Goal: Transaction & Acquisition: Purchase product/service

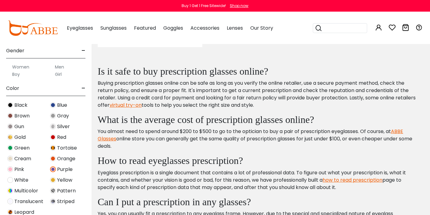
scroll to position [120, 0]
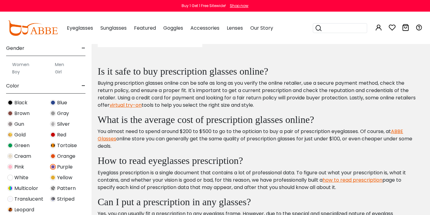
type input "**********"
click at [63, 168] on span "Purple" at bounding box center [65, 166] width 16 height 7
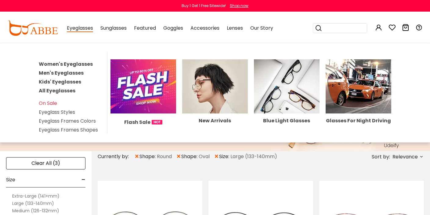
type input "**********"
click at [82, 29] on span "Eyeglasses" at bounding box center [80, 28] width 26 height 8
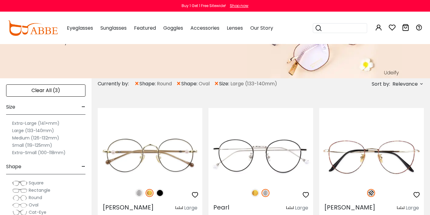
scroll to position [73, 0]
click at [136, 82] on span "×" at bounding box center [136, 83] width 5 height 11
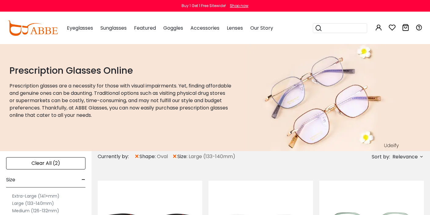
type input "**********"
click at [138, 155] on span "×" at bounding box center [136, 156] width 5 height 11
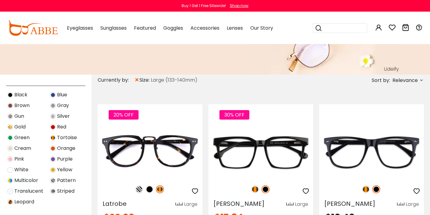
scroll to position [211, 0]
type input "**********"
click at [65, 159] on span "Purple" at bounding box center [65, 158] width 16 height 7
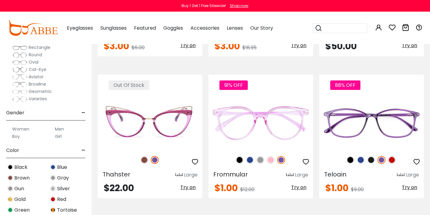
scroll to position [966, 0]
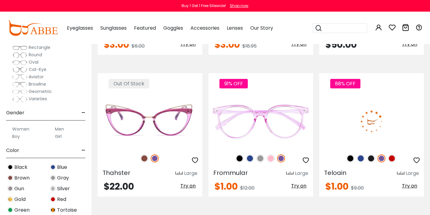
type input "**********"
click at [402, 125] on img at bounding box center [371, 121] width 105 height 53
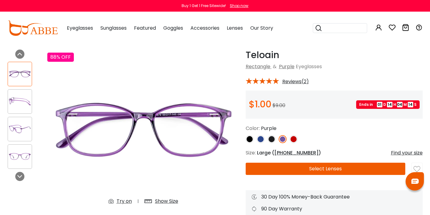
scroll to position [20, 0]
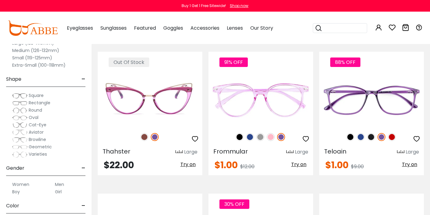
scroll to position [988, 0]
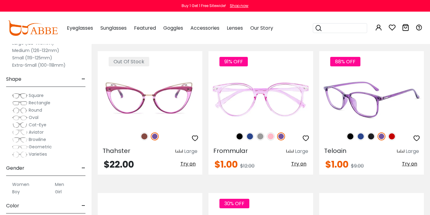
click at [356, 70] on div at bounding box center [371, 95] width 105 height 74
click at [349, 96] on img at bounding box center [371, 99] width 105 height 53
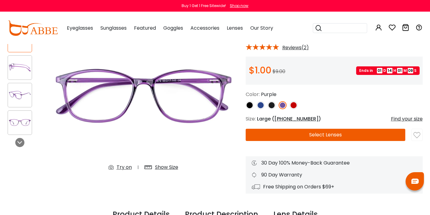
scroll to position [54, 0]
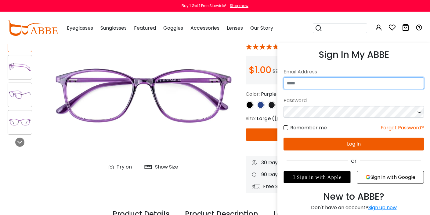
type input "**********"
click at [355, 146] on button "Log In" at bounding box center [354, 143] width 140 height 13
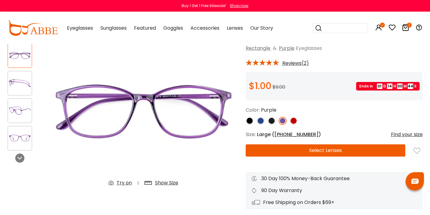
scroll to position [38, 0]
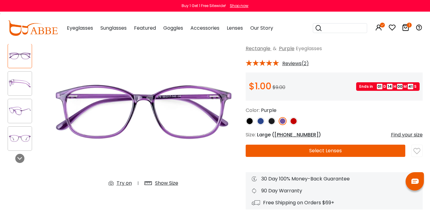
click at [285, 152] on button "Select Lenses" at bounding box center [326, 150] width 160 height 12
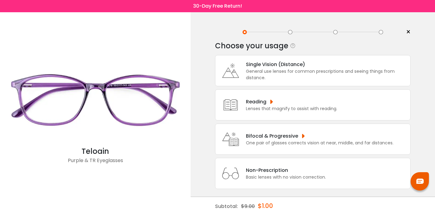
click at [285, 140] on div "Bifocal & Progressive" at bounding box center [319, 136] width 147 height 8
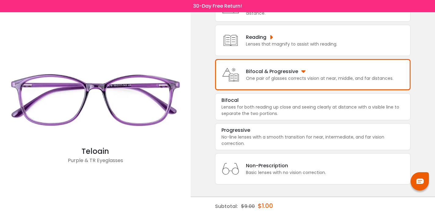
scroll to position [73, 0]
click at [289, 104] on div "Lenses for both reading up close and seeing clearly at distance with a visible …" at bounding box center [312, 110] width 183 height 13
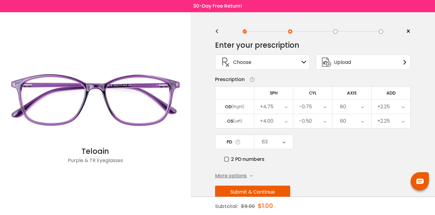
scroll to position [0, 0]
click at [303, 62] on icon at bounding box center [303, 62] width 5 height 5
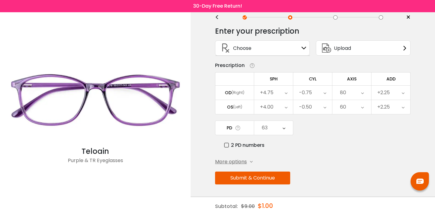
click at [282, 176] on button "Submit & Continue" at bounding box center [252, 177] width 75 height 13
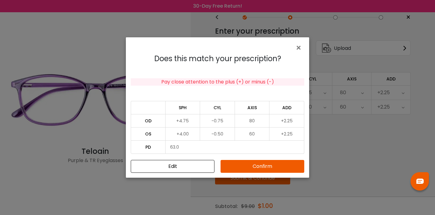
click at [281, 167] on button "Confirm" at bounding box center [262, 166] width 84 height 13
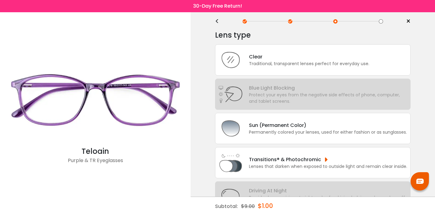
scroll to position [9, 0]
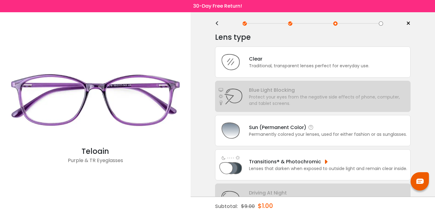
click at [292, 137] on div "Permanently colored your lenses, used for either fashion or as sunglasses." at bounding box center [328, 134] width 158 height 6
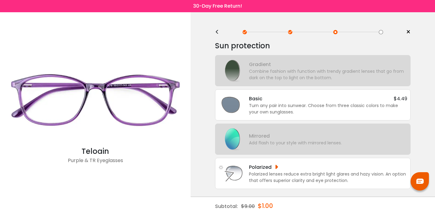
scroll to position [0, 0]
click at [301, 107] on div "Turn any pair into sunwear. Choose from three classic colors to make your own s…" at bounding box center [328, 108] width 158 height 13
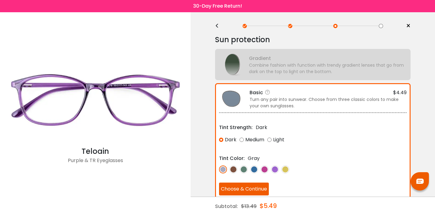
scroll to position [7, 0]
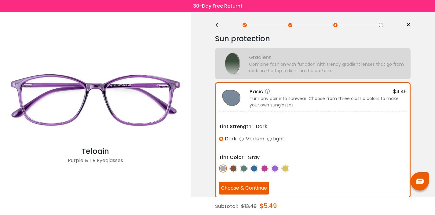
click at [274, 166] on img at bounding box center [275, 168] width 8 height 8
click at [241, 139] on div "Medium" at bounding box center [251, 138] width 25 height 11
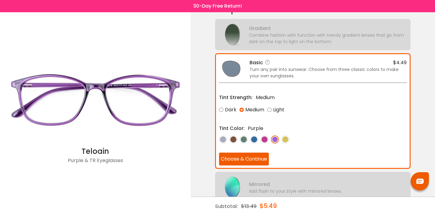
scroll to position [41, 0]
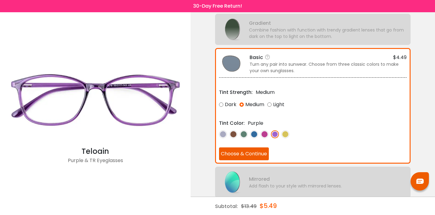
click at [260, 153] on button "Choose & Continue" at bounding box center [244, 153] width 50 height 13
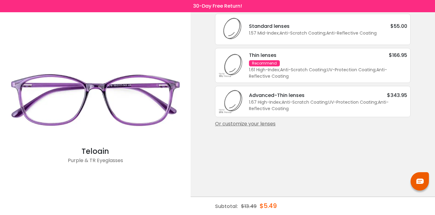
scroll to position [0, 0]
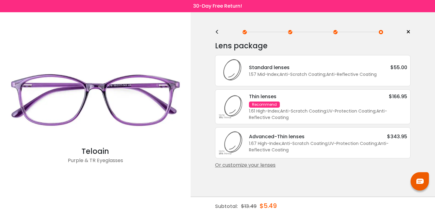
click at [288, 78] on div "1.57 Mid-Index ; Anti-Scratch Coating ; Anti-Reflective Coating ;" at bounding box center [328, 74] width 158 height 6
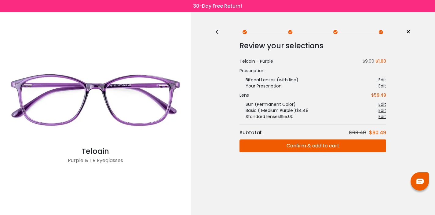
click at [277, 144] on button "Confirm & add to cart" at bounding box center [312, 145] width 147 height 13
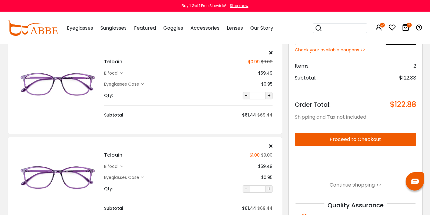
scroll to position [34, 0]
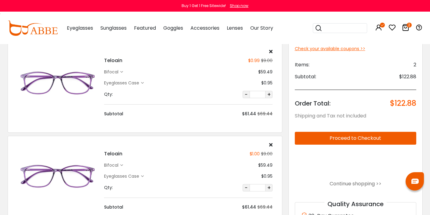
click at [271, 143] on icon at bounding box center [270, 144] width 3 height 5
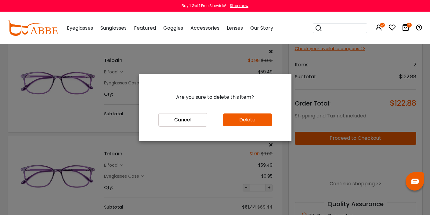
click at [258, 120] on button "Delete" at bounding box center [247, 119] width 49 height 13
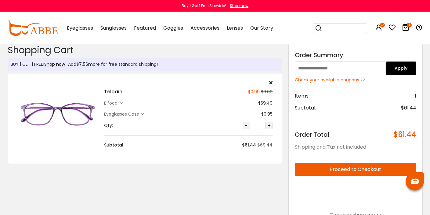
scroll to position [2, 0]
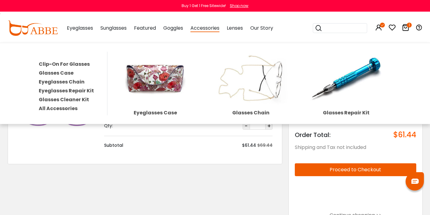
click at [207, 28] on span "Accessories" at bounding box center [205, 28] width 29 height 8
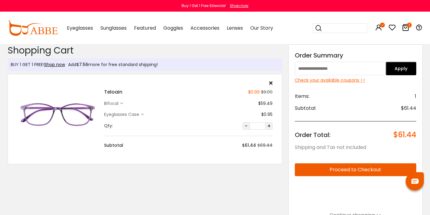
click at [207, 29] on span "Accessories" at bounding box center [205, 27] width 29 height 7
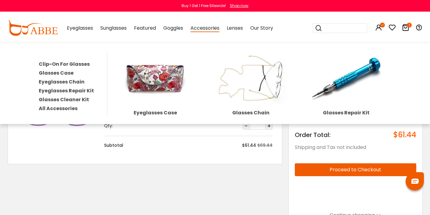
click at [174, 87] on img at bounding box center [155, 79] width 89 height 54
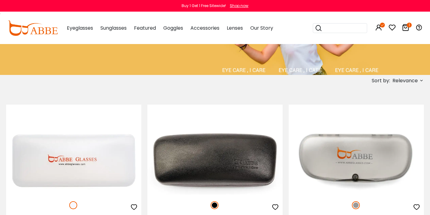
scroll to position [57, 0]
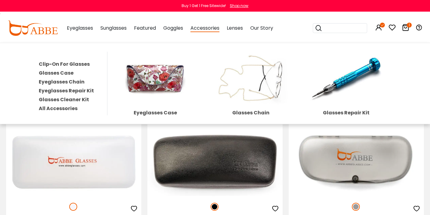
click at [338, 88] on img at bounding box center [346, 79] width 89 height 54
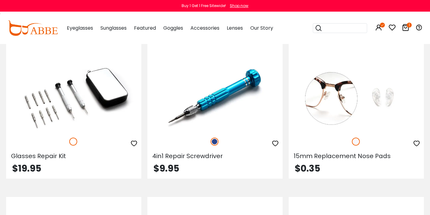
scroll to position [122, 0]
click at [249, 122] on img at bounding box center [214, 97] width 135 height 68
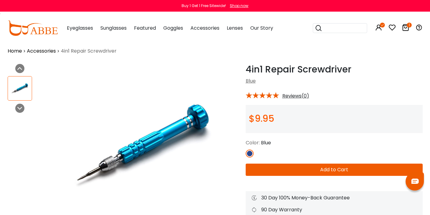
scroll to position [1, 0]
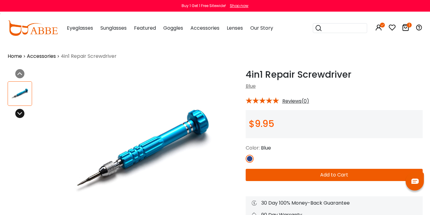
click at [19, 113] on icon at bounding box center [19, 113] width 5 height 5
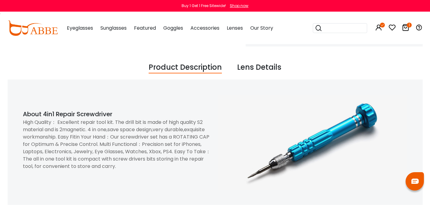
scroll to position [188, 0]
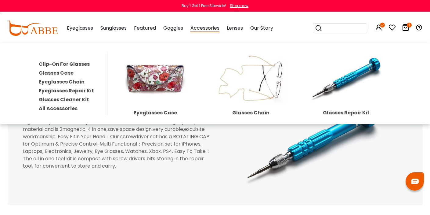
click at [326, 89] on img at bounding box center [346, 79] width 89 height 54
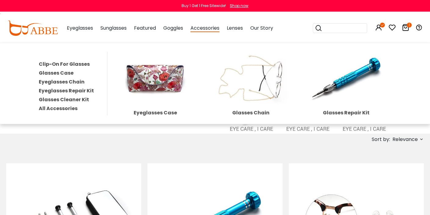
click at [240, 79] on img at bounding box center [250, 79] width 89 height 54
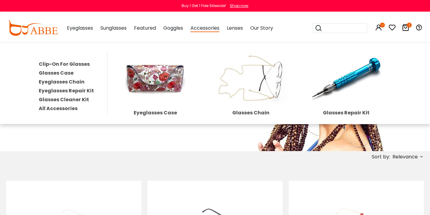
click at [170, 81] on img at bounding box center [155, 79] width 89 height 54
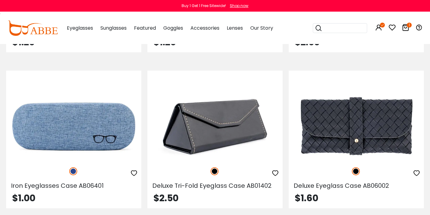
scroll to position [406, 0]
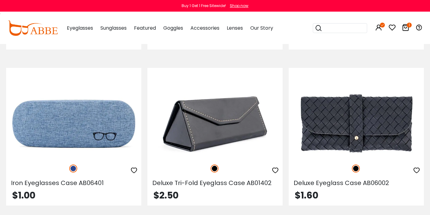
click at [113, 114] on img at bounding box center [73, 124] width 135 height 68
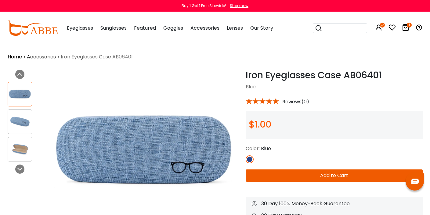
click at [317, 174] on button "Add to Cart" at bounding box center [334, 175] width 177 height 12
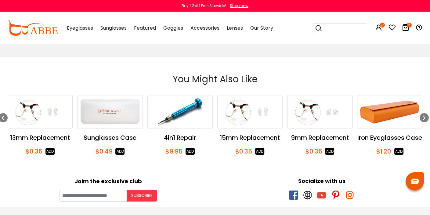
scroll to position [277, 0]
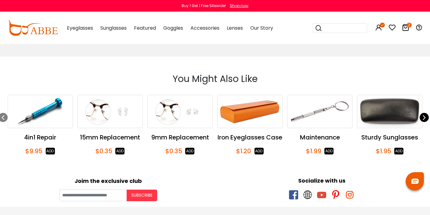
click at [424, 116] on icon "Next slide" at bounding box center [424, 117] width 5 height 9
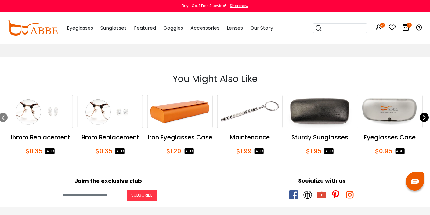
click at [424, 116] on icon "Next slide" at bounding box center [424, 117] width 5 height 9
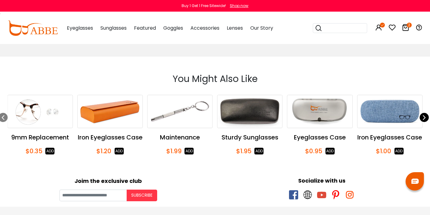
click at [424, 116] on icon "Next slide" at bounding box center [424, 117] width 5 height 9
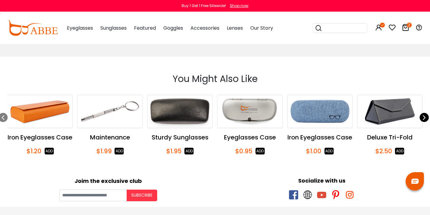
click at [424, 116] on icon "Next slide" at bounding box center [424, 117] width 5 height 9
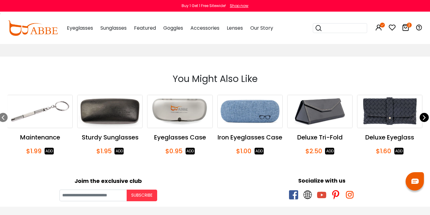
click at [424, 116] on icon "Next slide" at bounding box center [424, 117] width 5 height 9
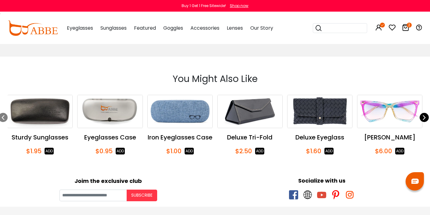
click at [424, 116] on icon "Next slide" at bounding box center [424, 117] width 5 height 9
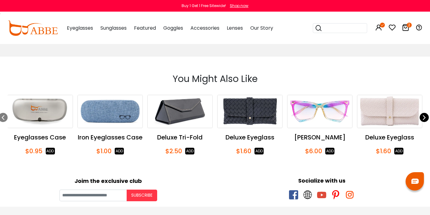
click at [424, 116] on icon "Next slide" at bounding box center [424, 117] width 5 height 9
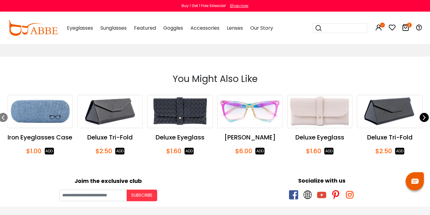
click at [424, 117] on icon "Next slide" at bounding box center [424, 117] width 5 height 9
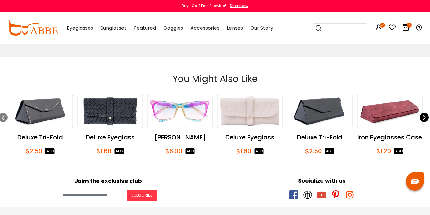
click at [424, 117] on icon "Next slide" at bounding box center [424, 117] width 5 height 9
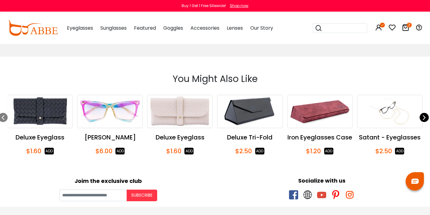
click at [424, 117] on icon "Next slide" at bounding box center [424, 117] width 5 height 9
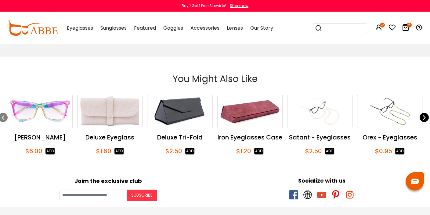
click at [424, 117] on icon "Next slide" at bounding box center [424, 117] width 5 height 9
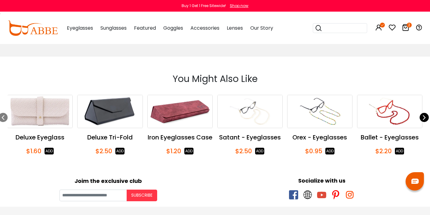
click at [424, 117] on icon "Next slide" at bounding box center [424, 117] width 5 height 9
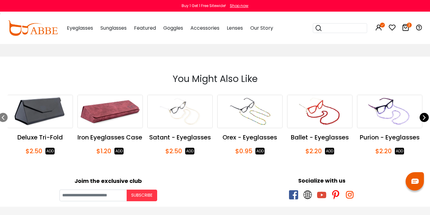
click at [424, 117] on icon "Next slide" at bounding box center [424, 117] width 5 height 9
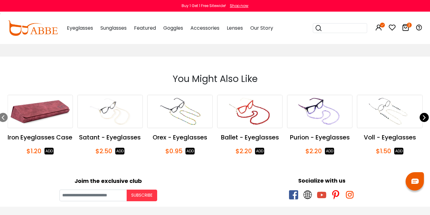
click at [424, 117] on icon "Next slide" at bounding box center [424, 117] width 5 height 9
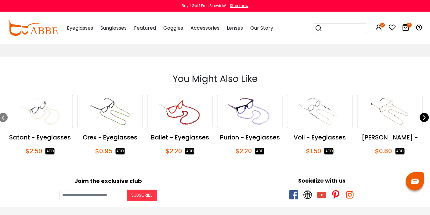
click at [424, 118] on icon "Next slide" at bounding box center [424, 117] width 5 height 9
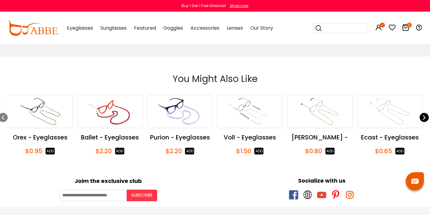
click at [424, 118] on icon "Next slide" at bounding box center [424, 117] width 5 height 9
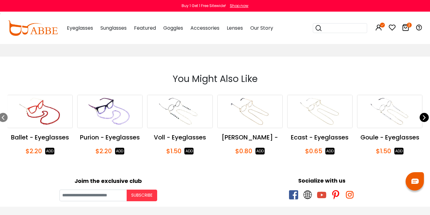
click at [424, 118] on icon "Next slide" at bounding box center [424, 117] width 5 height 9
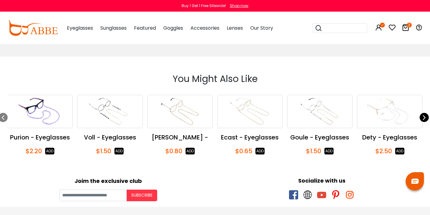
click at [424, 118] on icon "Next slide" at bounding box center [424, 117] width 5 height 9
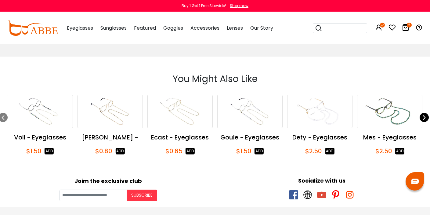
click at [424, 118] on icon "Next slide" at bounding box center [424, 117] width 5 height 9
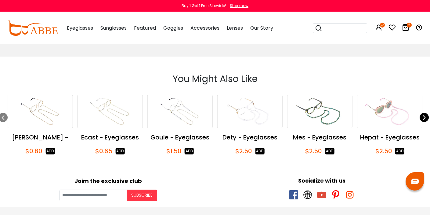
click at [424, 118] on icon "Next slide" at bounding box center [424, 117] width 5 height 9
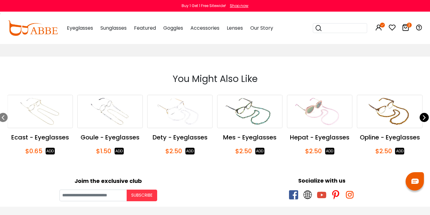
click at [424, 118] on icon "Next slide" at bounding box center [424, 117] width 5 height 9
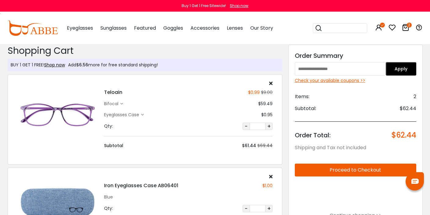
scroll to position [0, 0]
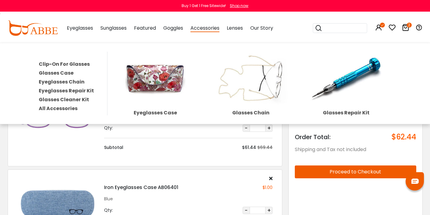
click at [337, 83] on img at bounding box center [346, 79] width 89 height 54
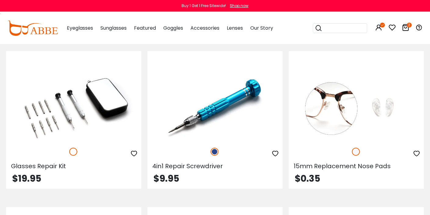
scroll to position [115, 0]
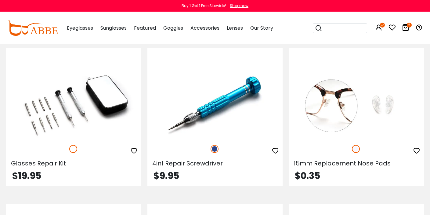
click at [231, 112] on img at bounding box center [214, 104] width 135 height 68
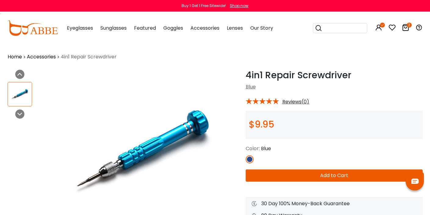
click at [311, 176] on button "Add to Cart" at bounding box center [334, 175] width 177 height 12
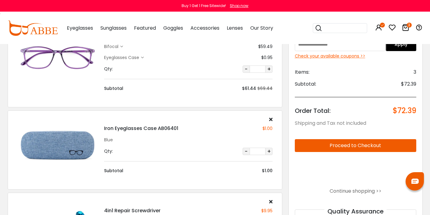
scroll to position [60, 0]
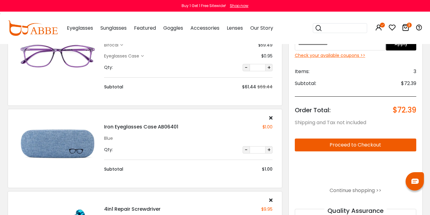
click at [271, 116] on icon at bounding box center [270, 117] width 3 height 5
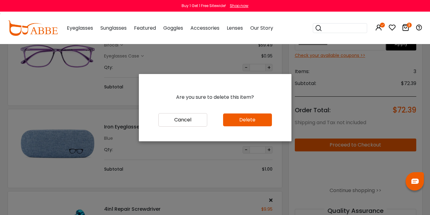
click at [263, 119] on button "Delete" at bounding box center [247, 119] width 49 height 13
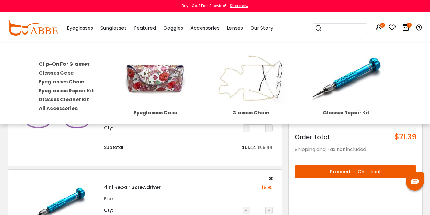
click at [165, 77] on img at bounding box center [155, 79] width 89 height 54
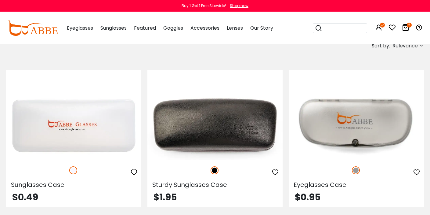
scroll to position [115, 0]
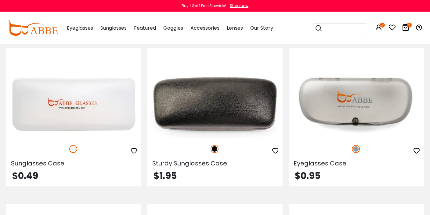
click at [193, 113] on img at bounding box center [214, 104] width 135 height 68
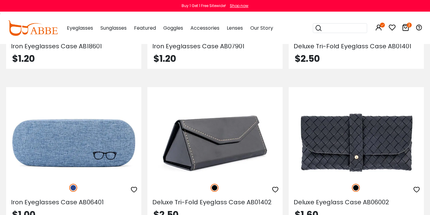
scroll to position [397, 0]
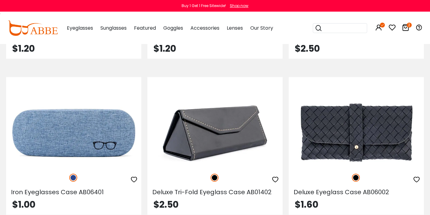
click at [96, 138] on img at bounding box center [73, 133] width 135 height 68
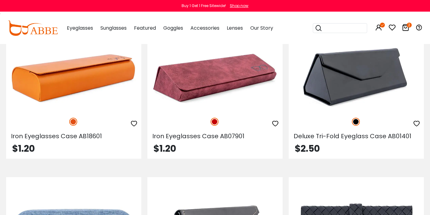
scroll to position [297, 0]
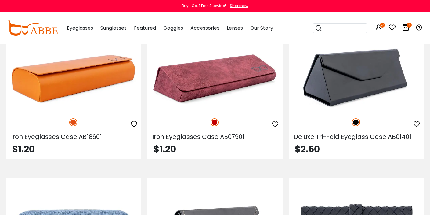
click at [190, 77] on img at bounding box center [214, 78] width 135 height 68
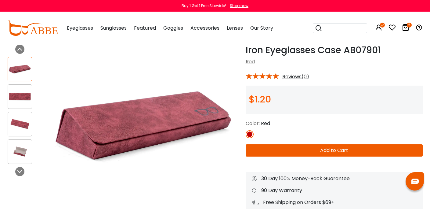
scroll to position [26, 0]
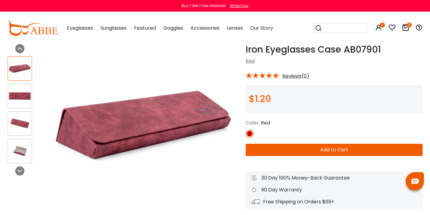
click at [20, 95] on img at bounding box center [20, 96] width 24 height 12
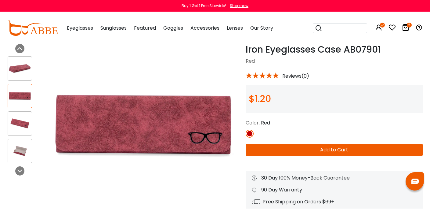
click at [21, 118] on img at bounding box center [20, 123] width 24 height 12
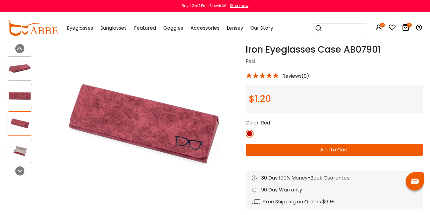
click at [22, 148] on img at bounding box center [20, 151] width 24 height 12
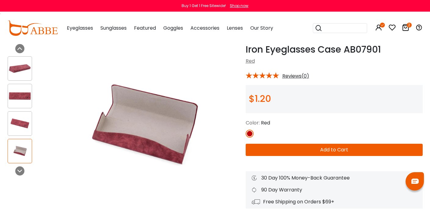
click at [18, 120] on img at bounding box center [20, 123] width 24 height 12
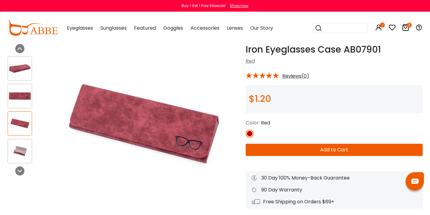
click at [261, 148] on button "Add to Cart" at bounding box center [334, 149] width 177 height 12
